Goal: Information Seeking & Learning: Compare options

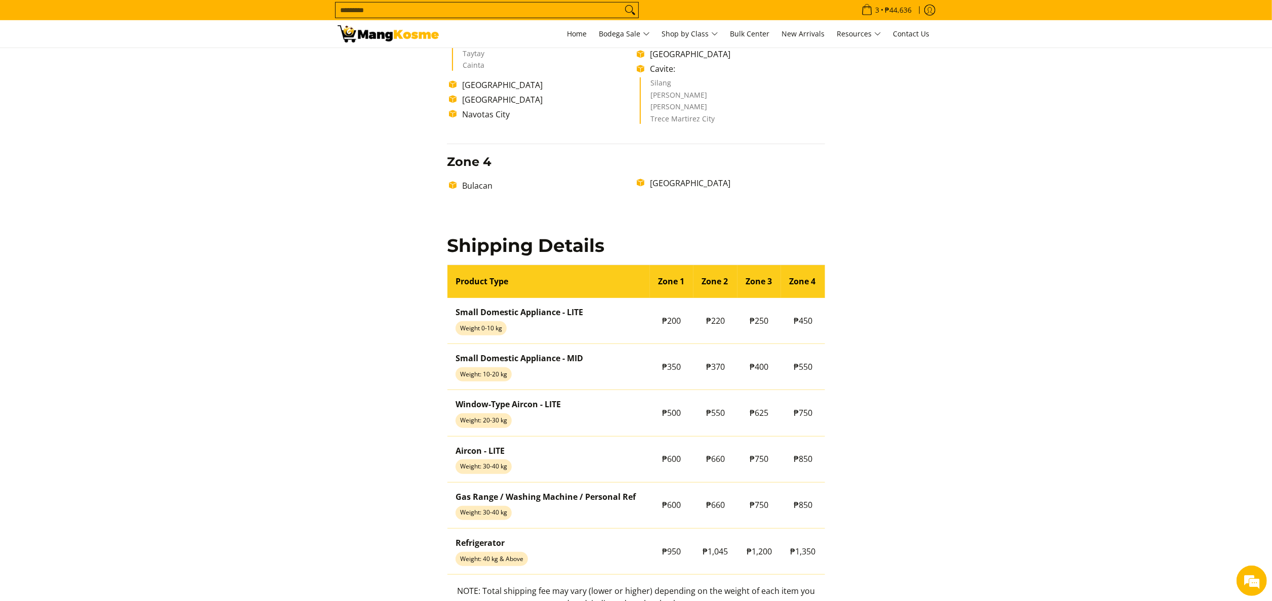
scroll to position [668, 0]
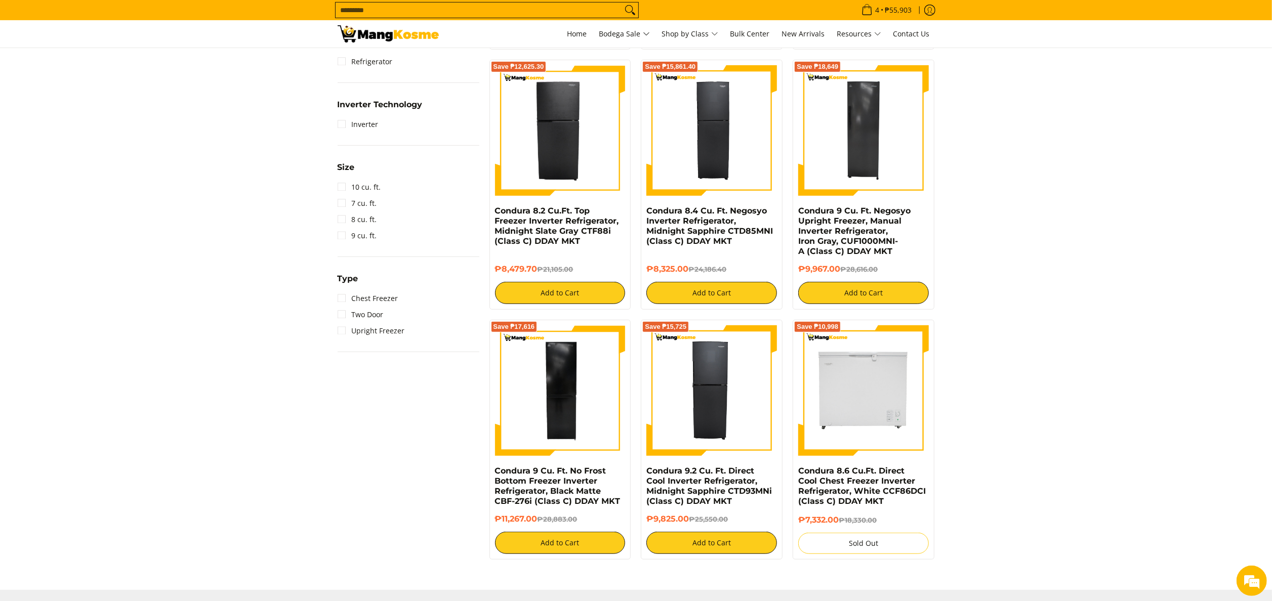
scroll to position [506, 0]
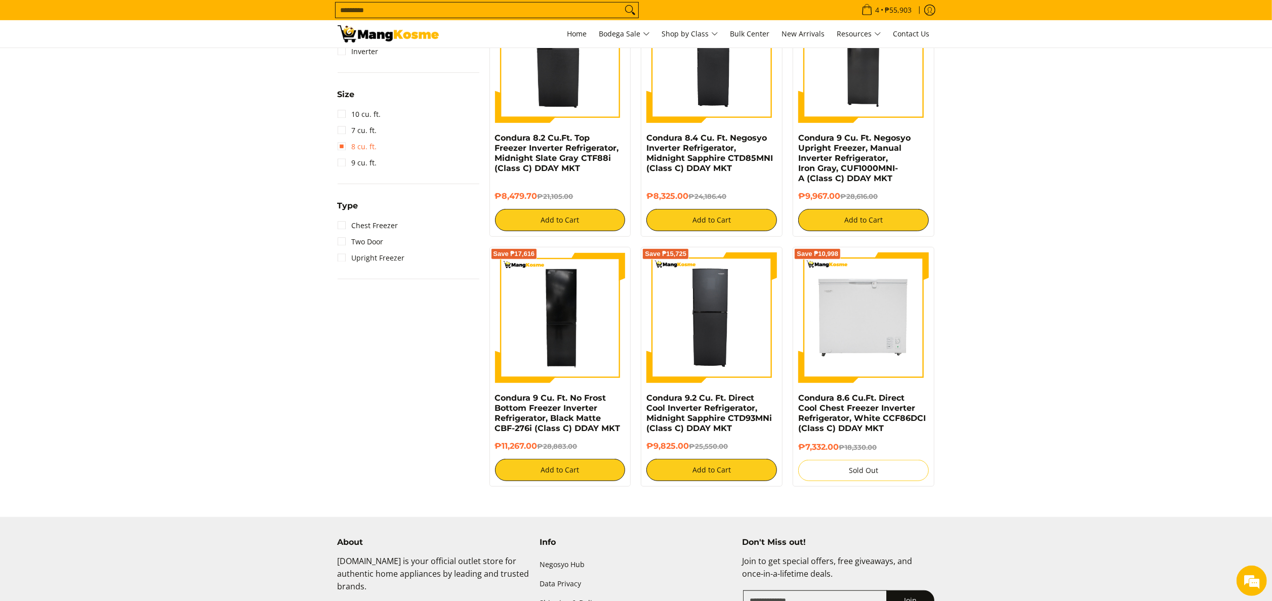
click at [363, 152] on link "8 cu. ft." at bounding box center [357, 147] width 39 height 16
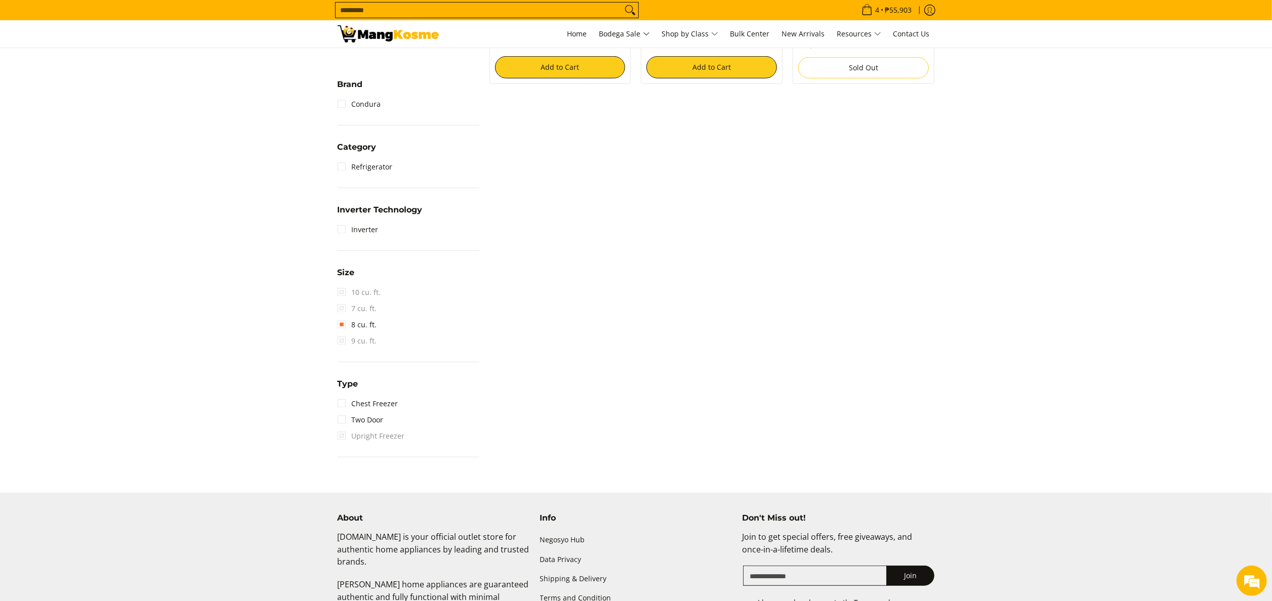
scroll to position [142, 0]
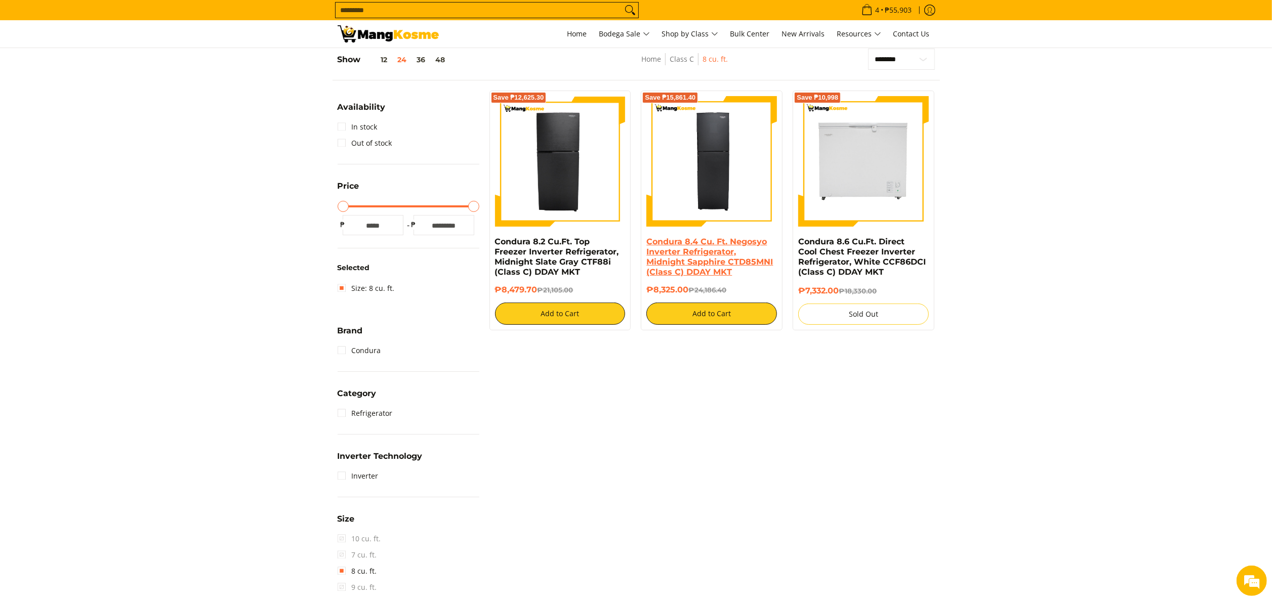
click at [725, 251] on link "Condura 8.4 Cu. Ft. Negosyo Inverter Refrigerator, Midnight Sapphire CTD85MNI (…" at bounding box center [709, 257] width 127 height 40
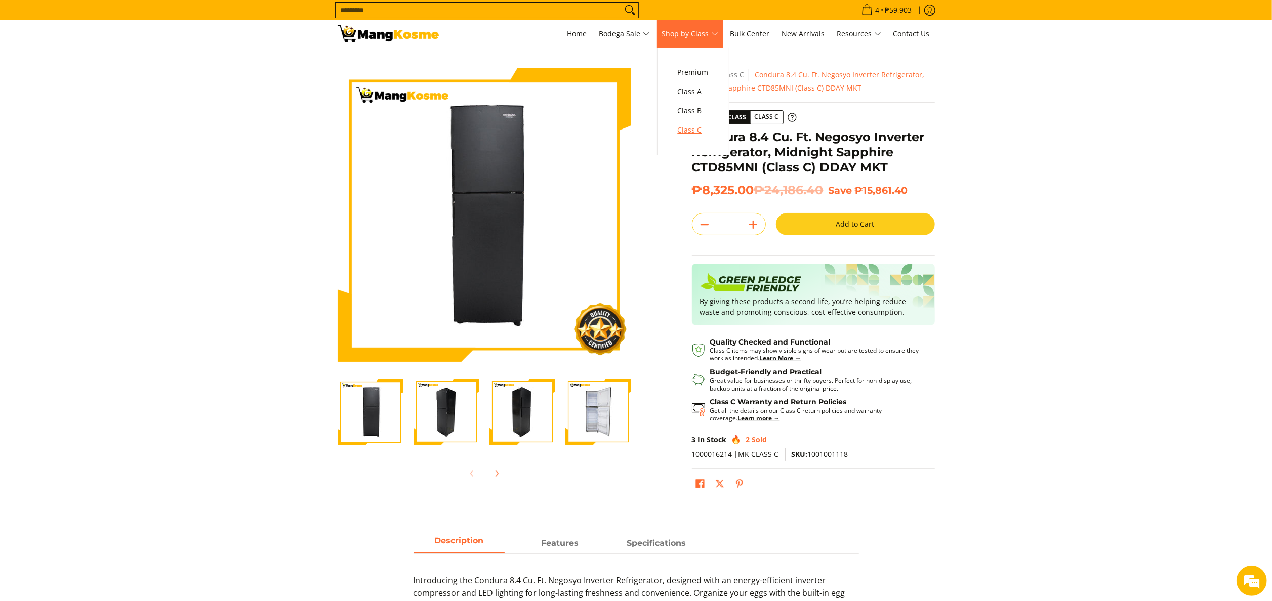
click at [687, 129] on span "Class C" at bounding box center [693, 130] width 31 height 13
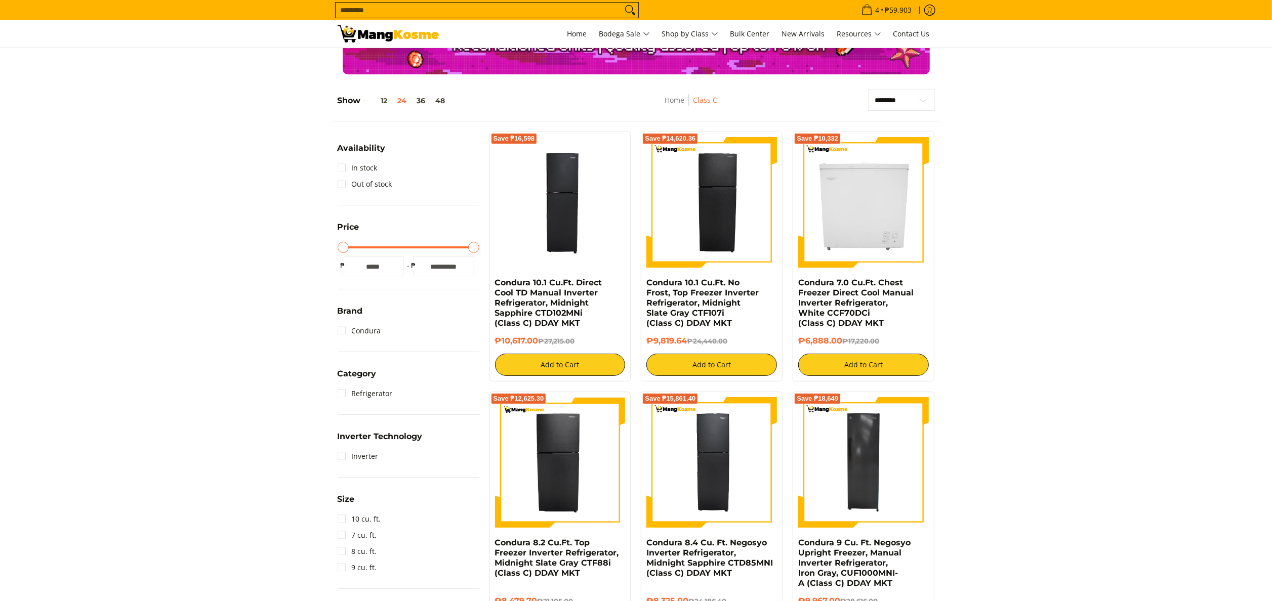
drag, startPoint x: 0, startPoint y: 0, endPoint x: 909, endPoint y: 270, distance: 948.0
click at [909, 270] on div "Save ₱10,332" at bounding box center [863, 207] width 131 height 141
click at [893, 298] on link "Condura 7.0 Cu.Ft. Chest Freezer Direct Cool Manual Inverter Refrigerator, Whit…" at bounding box center [855, 303] width 115 height 50
